Goal: Book appointment/travel/reservation

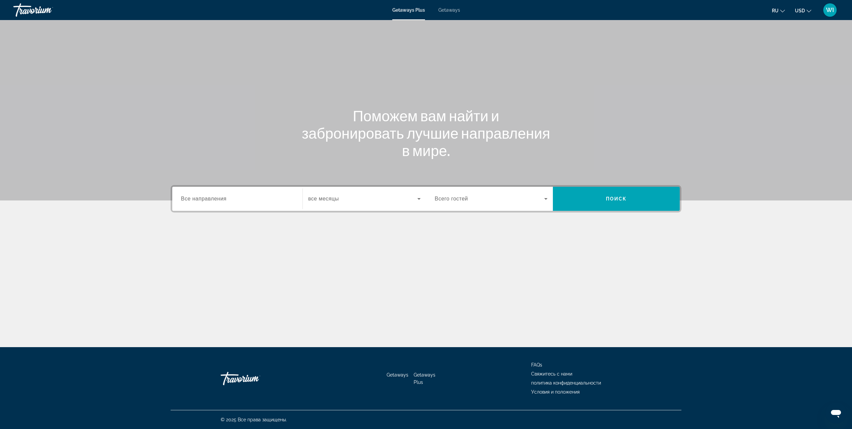
click at [223, 203] on div "Search widget" at bounding box center [237, 198] width 113 height 19
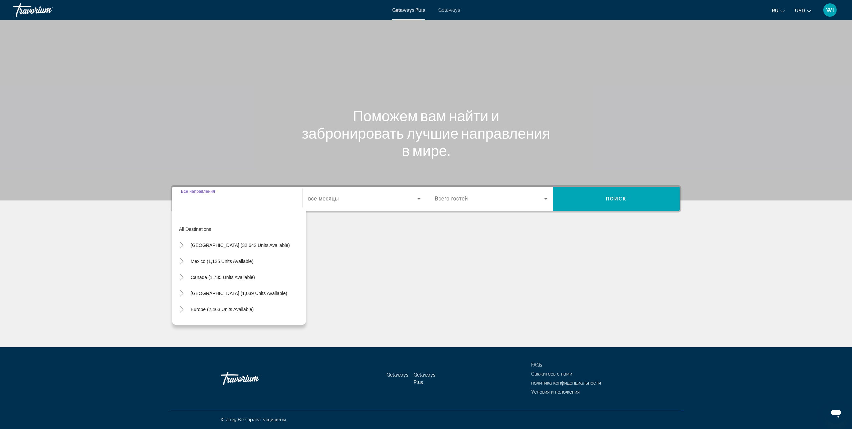
click at [450, 4] on div "Getaways Plus Getaways ru English Español Français Italiano Português русский U…" at bounding box center [426, 9] width 852 height 17
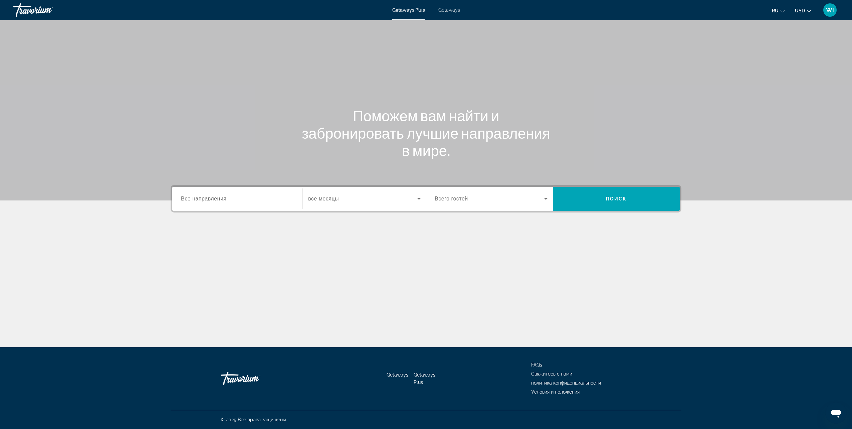
click at [449, 7] on div "Getaways Plus Getaways ru English Español Français Italiano Português русский U…" at bounding box center [426, 9] width 852 height 17
click at [448, 8] on span "Getaways" at bounding box center [449, 9] width 22 height 5
click at [243, 202] on input "Destination Все направления" at bounding box center [237, 199] width 113 height 8
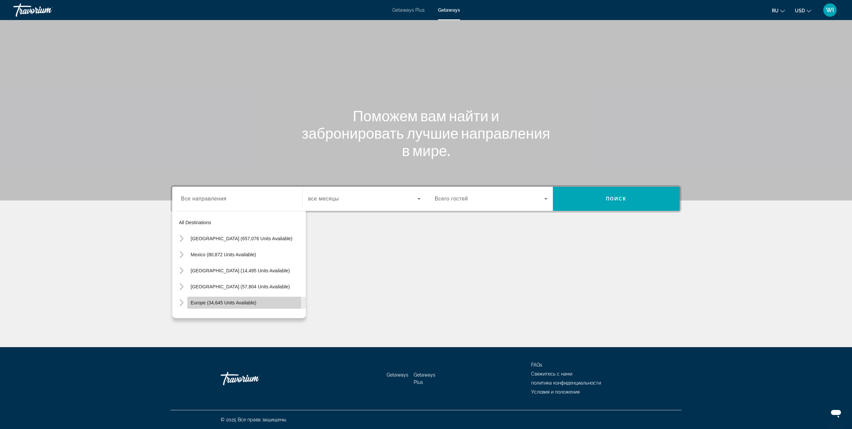
click at [234, 303] on span "Europe (34,645 units available)" at bounding box center [224, 302] width 66 height 5
type input "**********"
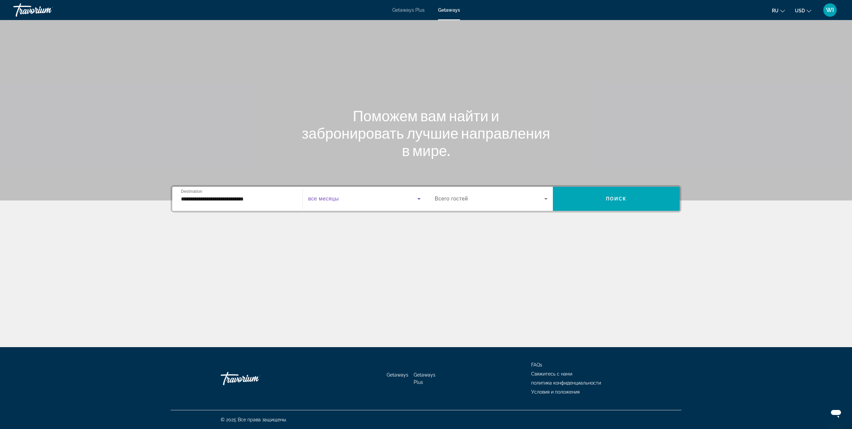
click at [357, 201] on span "Search widget" at bounding box center [362, 199] width 109 height 8
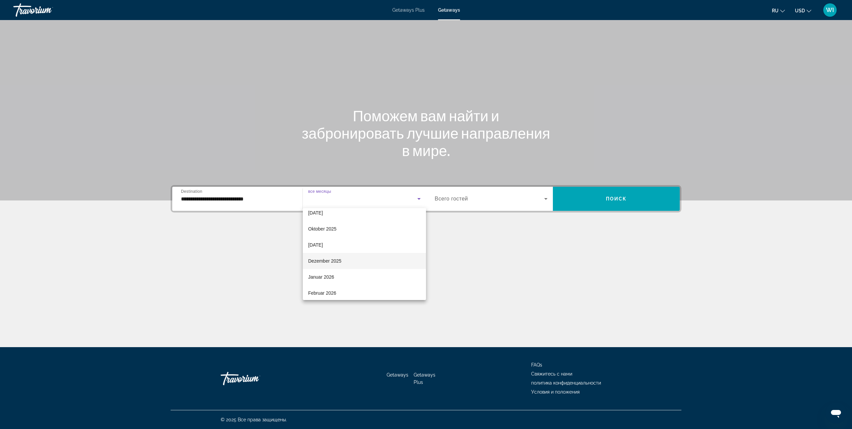
scroll to position [33, 0]
click at [335, 284] on span "Februar 2026" at bounding box center [322, 282] width 28 height 8
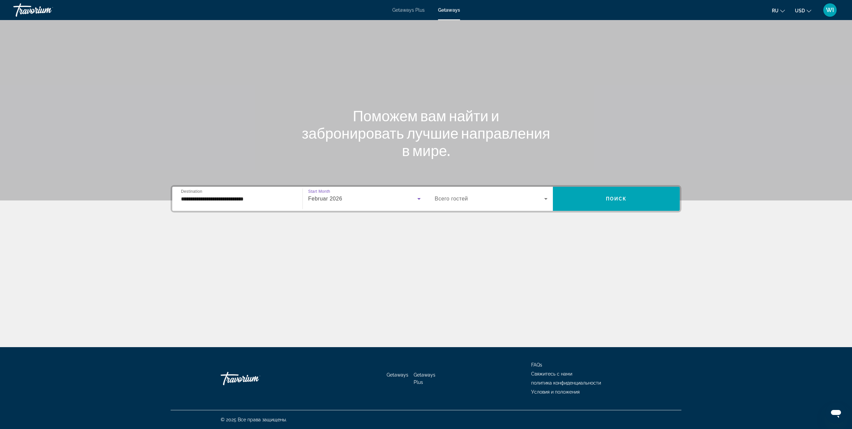
click at [501, 196] on span "Search widget" at bounding box center [490, 199] width 110 height 8
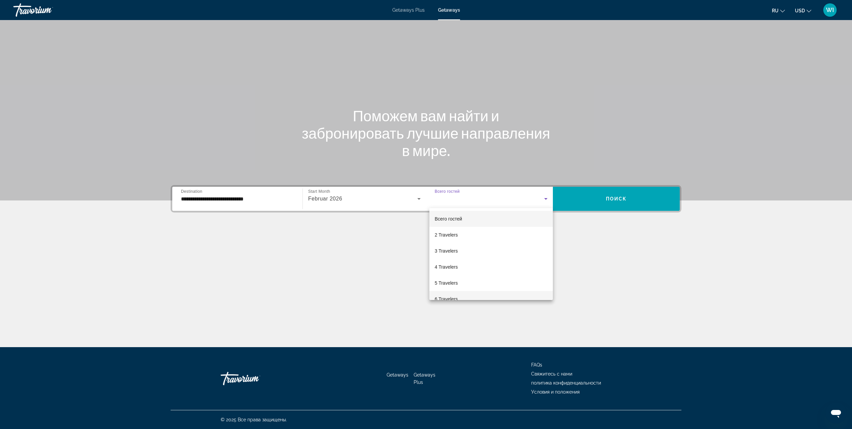
click at [455, 297] on span "6 Travelers" at bounding box center [446, 299] width 23 height 8
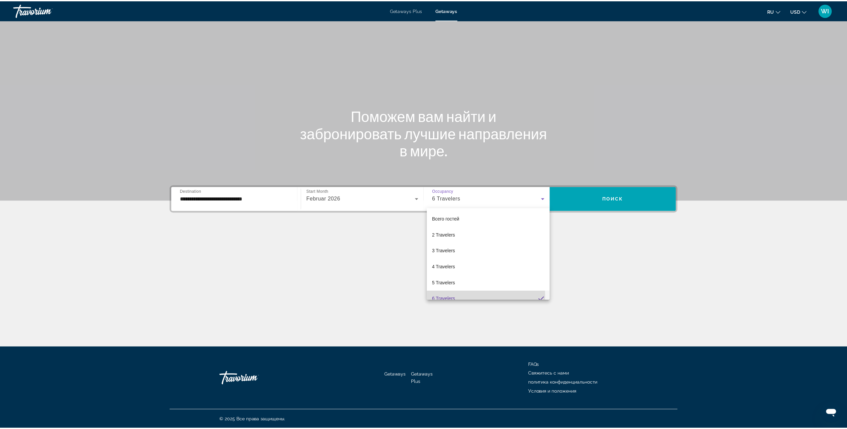
scroll to position [0, 0]
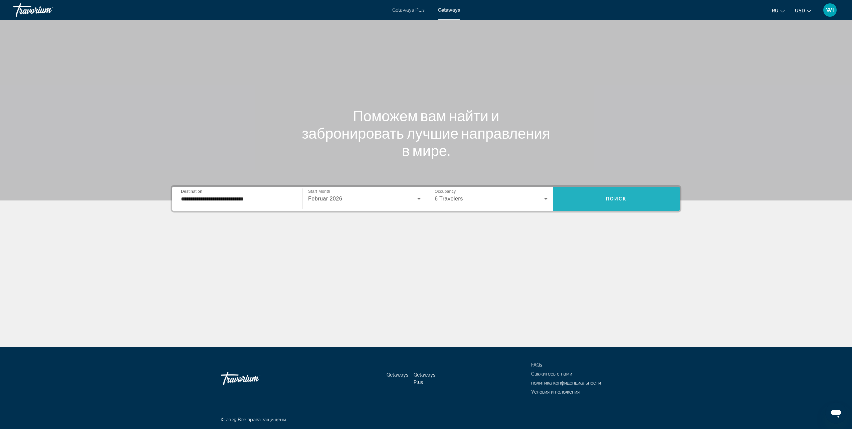
click at [596, 206] on button "Поиск" at bounding box center [616, 199] width 127 height 24
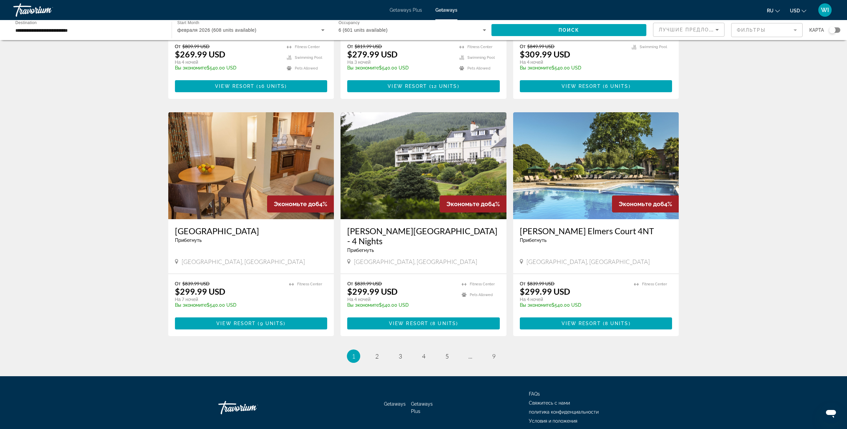
scroll to position [635, 0]
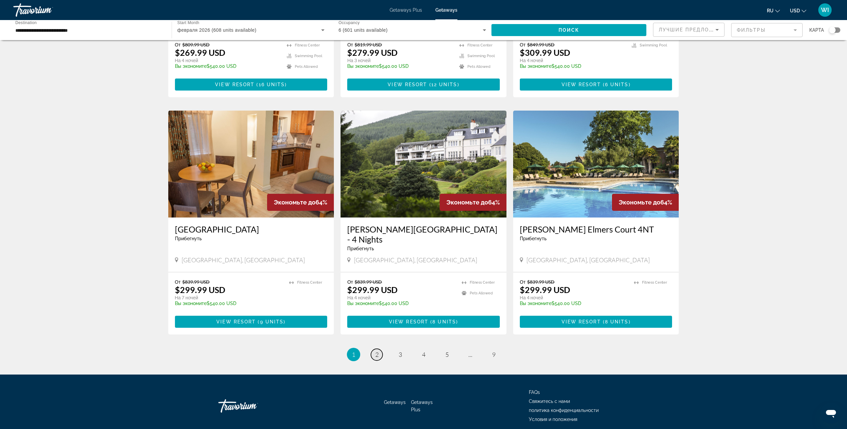
click at [373, 349] on link "page 2" at bounding box center [377, 355] width 12 height 12
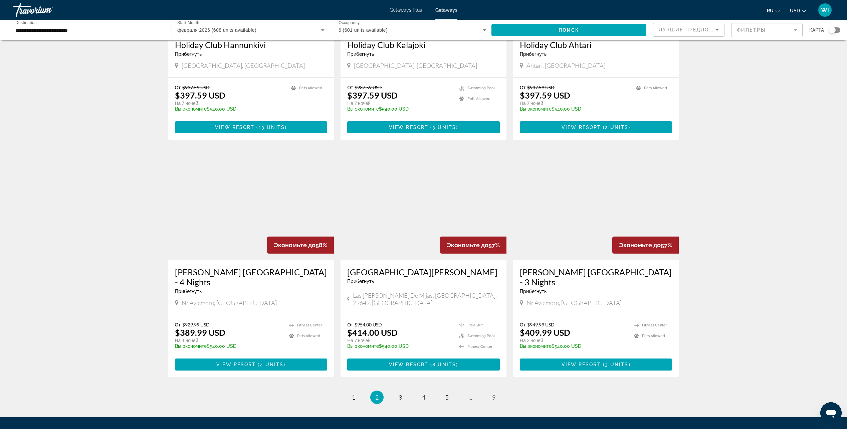
scroll to position [652, 0]
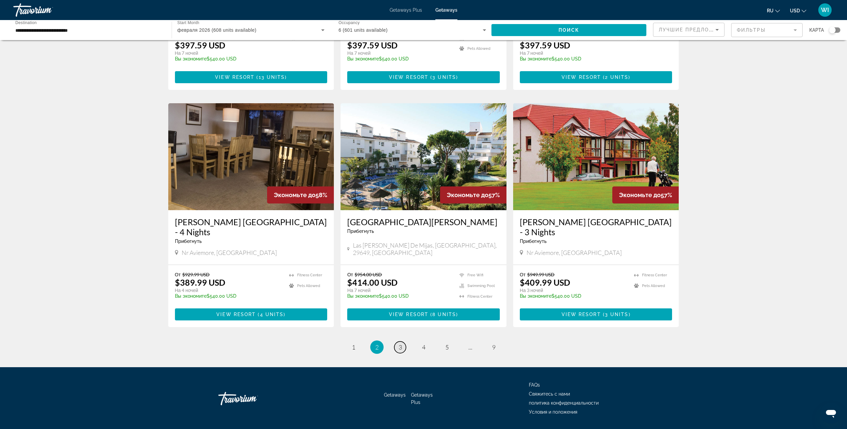
click at [402, 341] on link "page 3" at bounding box center [400, 347] width 12 height 12
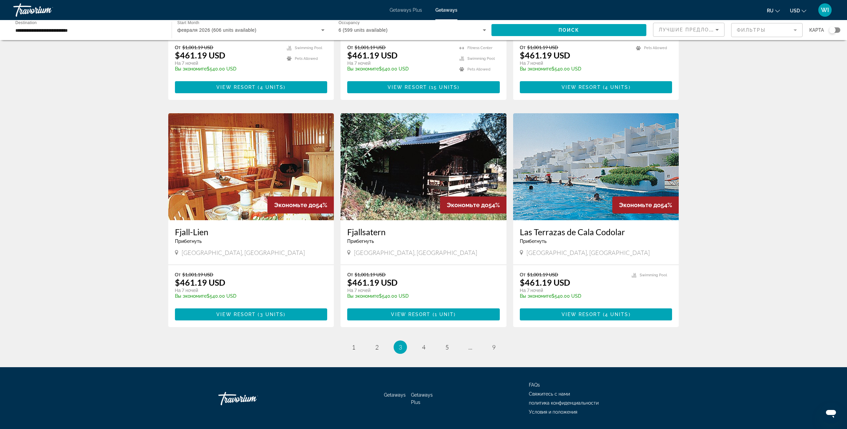
scroll to position [662, 0]
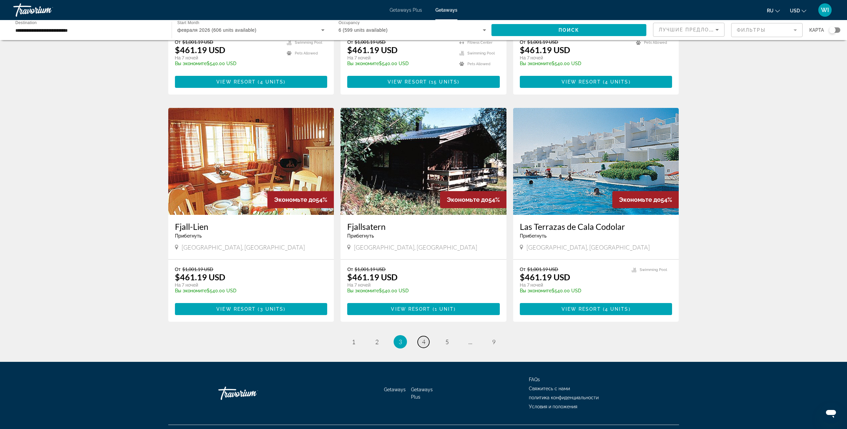
click at [422, 338] on span "4" at bounding box center [423, 341] width 3 height 7
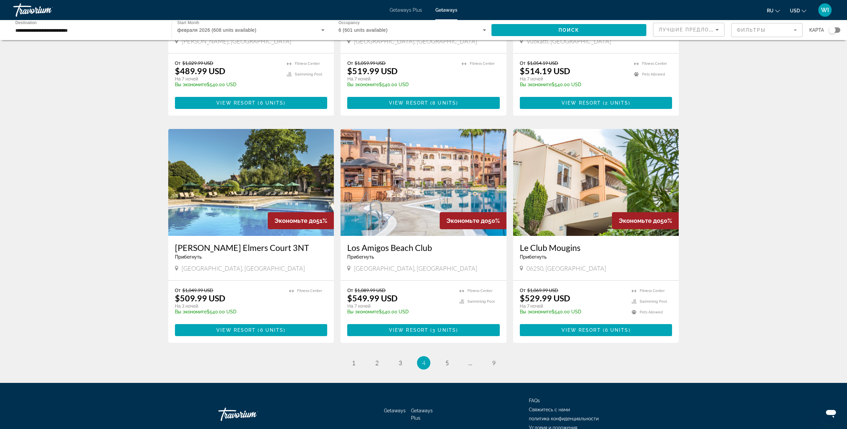
scroll to position [635, 0]
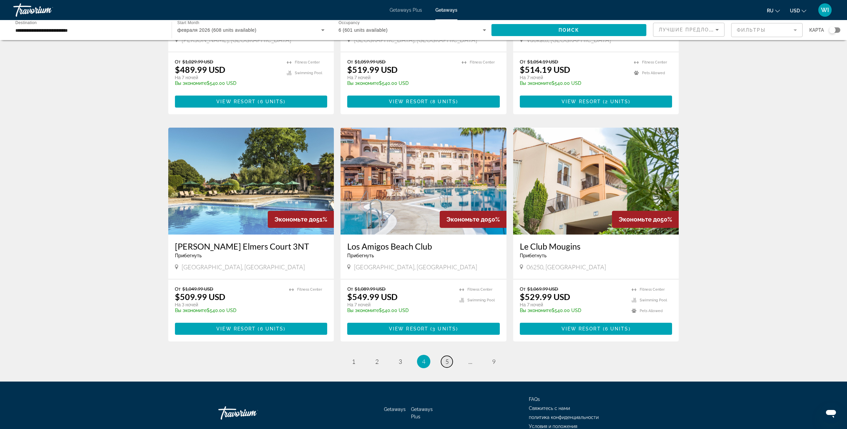
click at [450, 356] on link "page 5" at bounding box center [447, 362] width 12 height 12
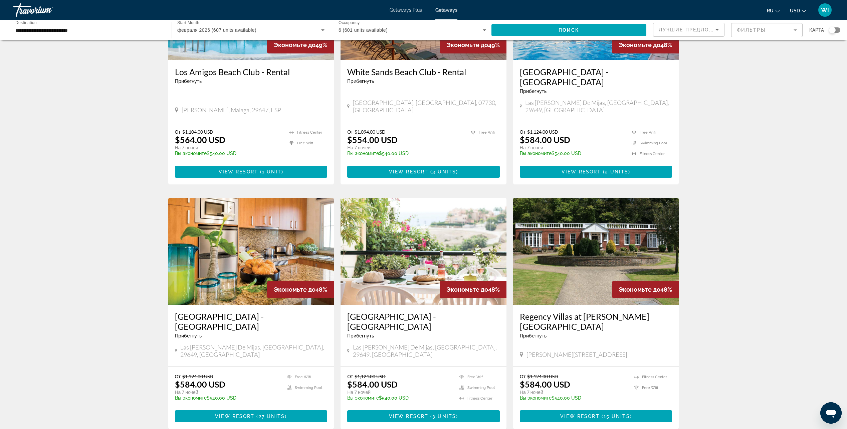
scroll to position [652, 0]
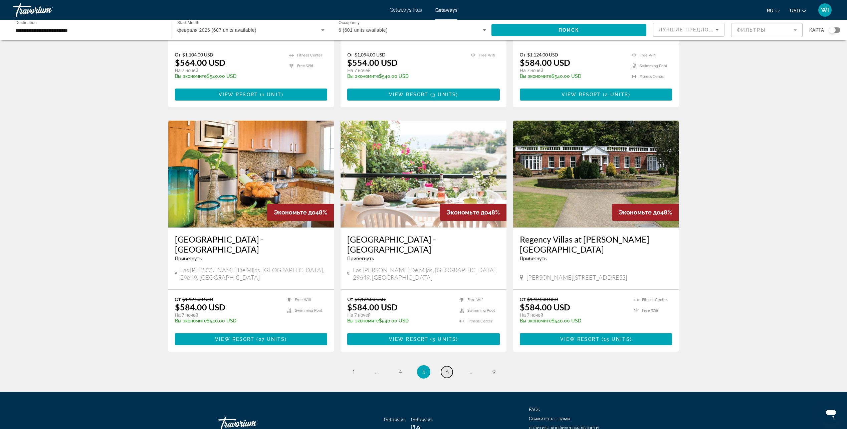
click at [451, 366] on link "page 6" at bounding box center [447, 372] width 12 height 12
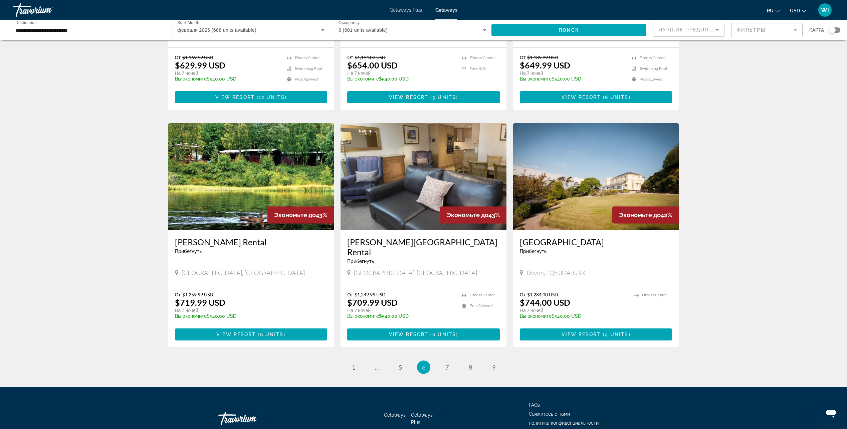
scroll to position [652, 0]
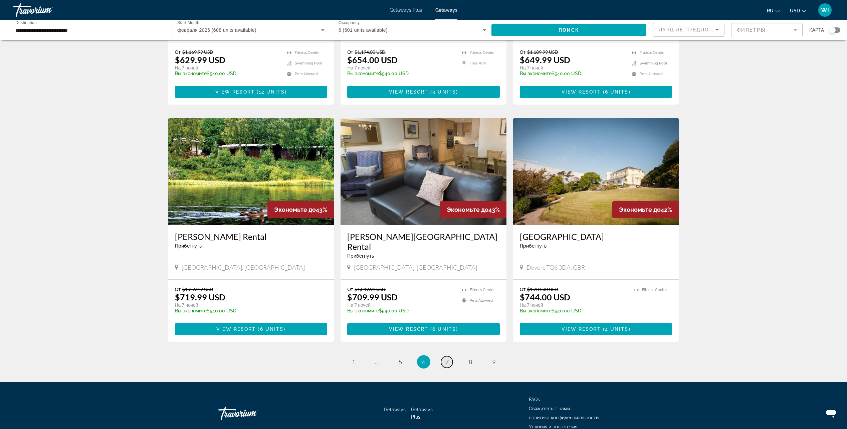
click at [445, 356] on link "page 7" at bounding box center [447, 362] width 12 height 12
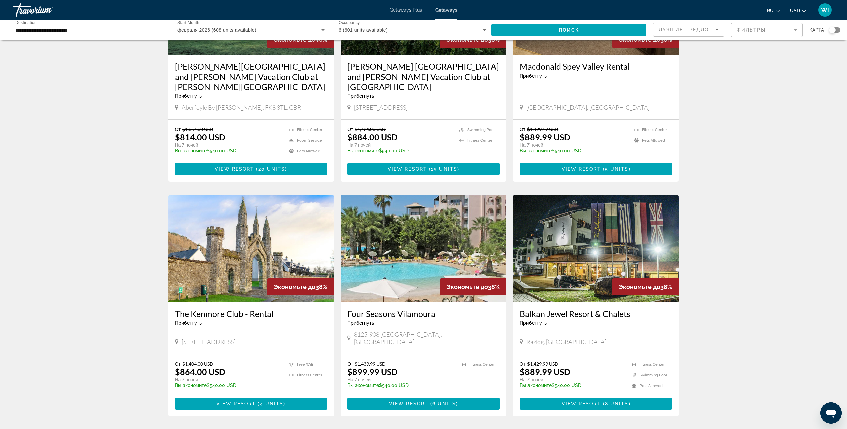
scroll to position [692, 0]
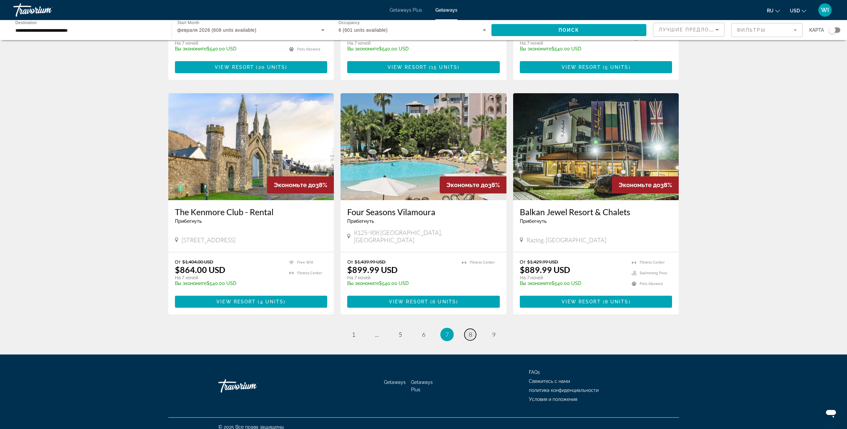
click at [470, 331] on span "8" at bounding box center [470, 334] width 3 height 7
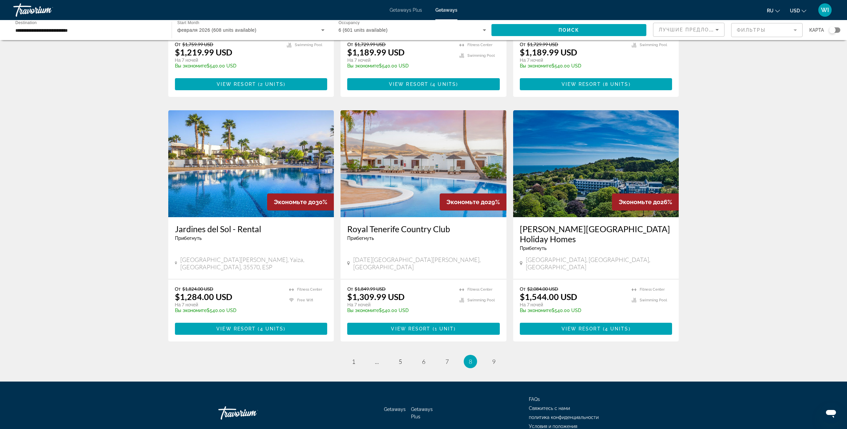
scroll to position [682, 0]
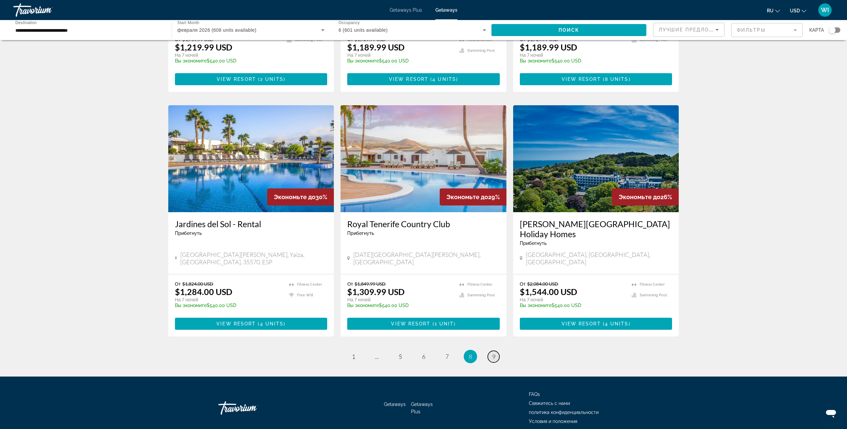
click at [495, 353] on span "9" at bounding box center [493, 356] width 3 height 7
